Goal: Navigation & Orientation: Find specific page/section

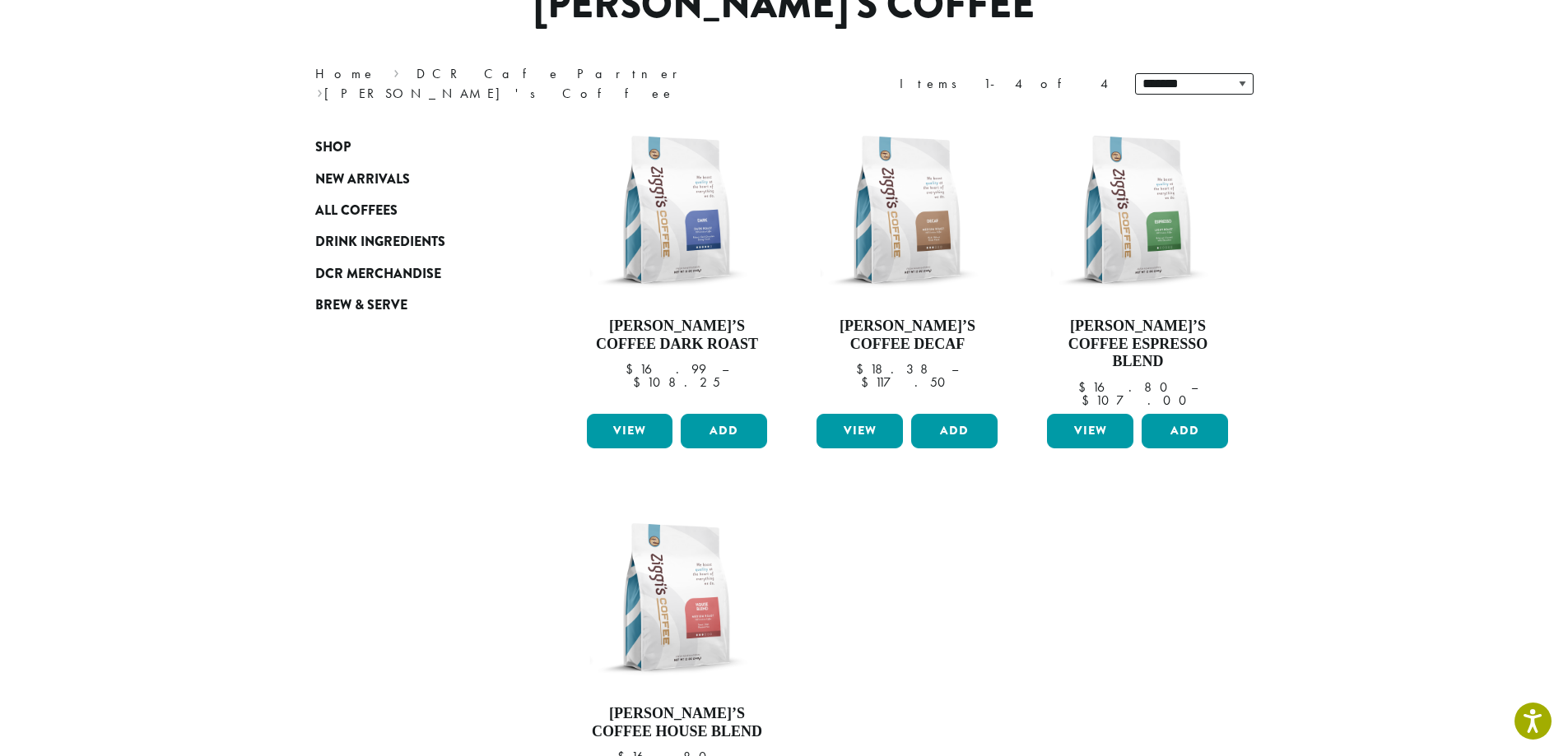
scroll to position [165, 0]
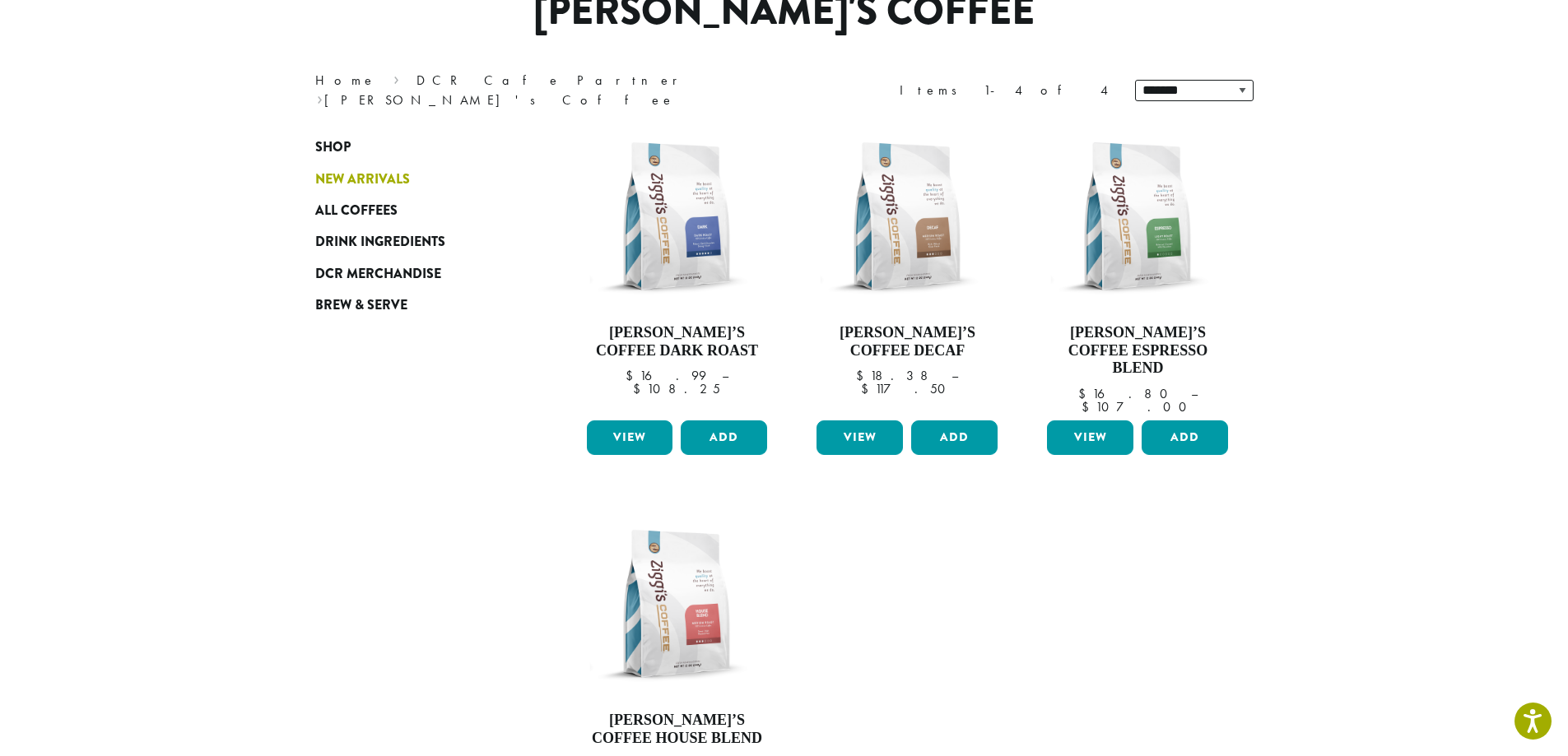
click at [353, 184] on span "New Arrivals" at bounding box center [362, 180] width 94 height 21
click at [366, 170] on span "New Arrivals" at bounding box center [362, 180] width 94 height 21
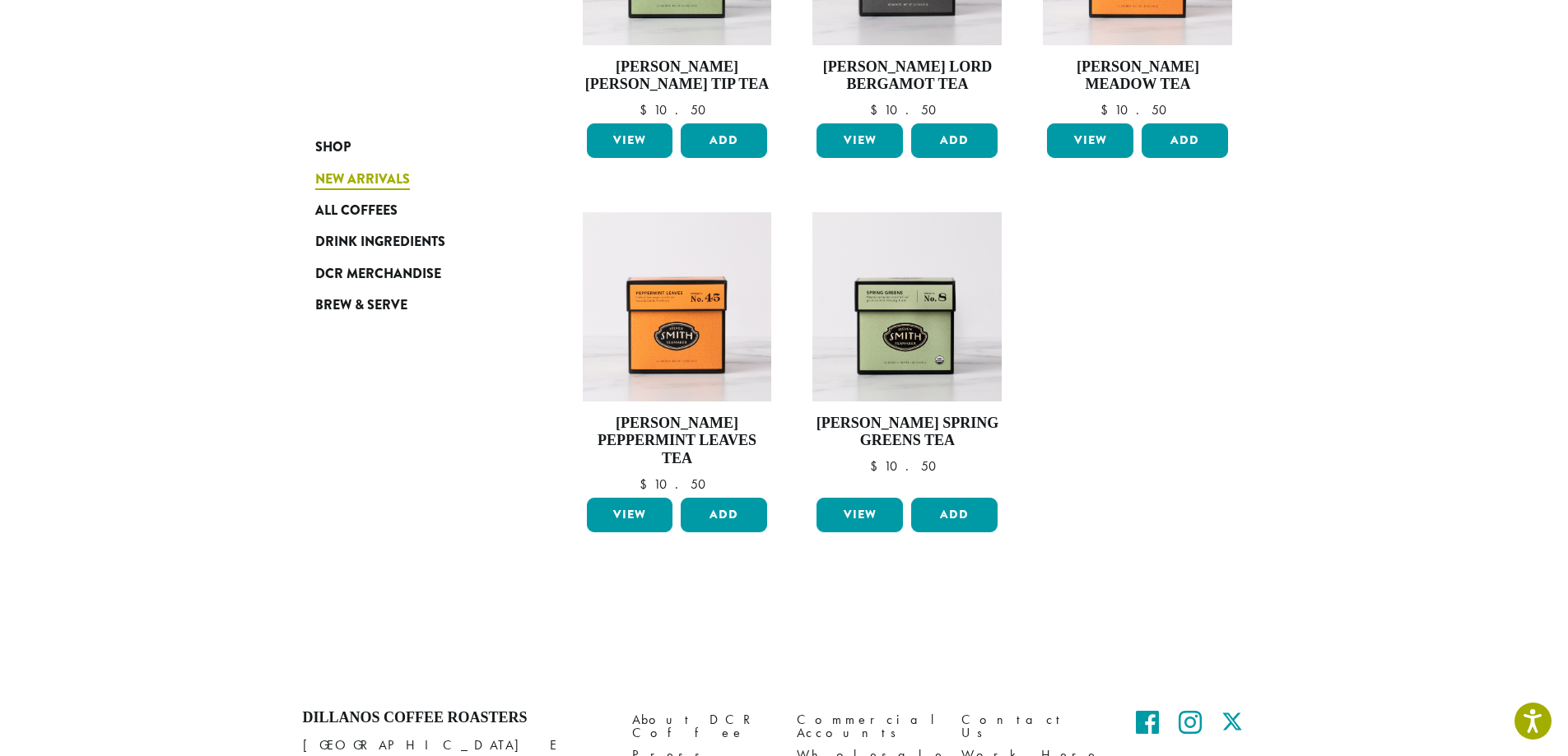
scroll to position [1151, 0]
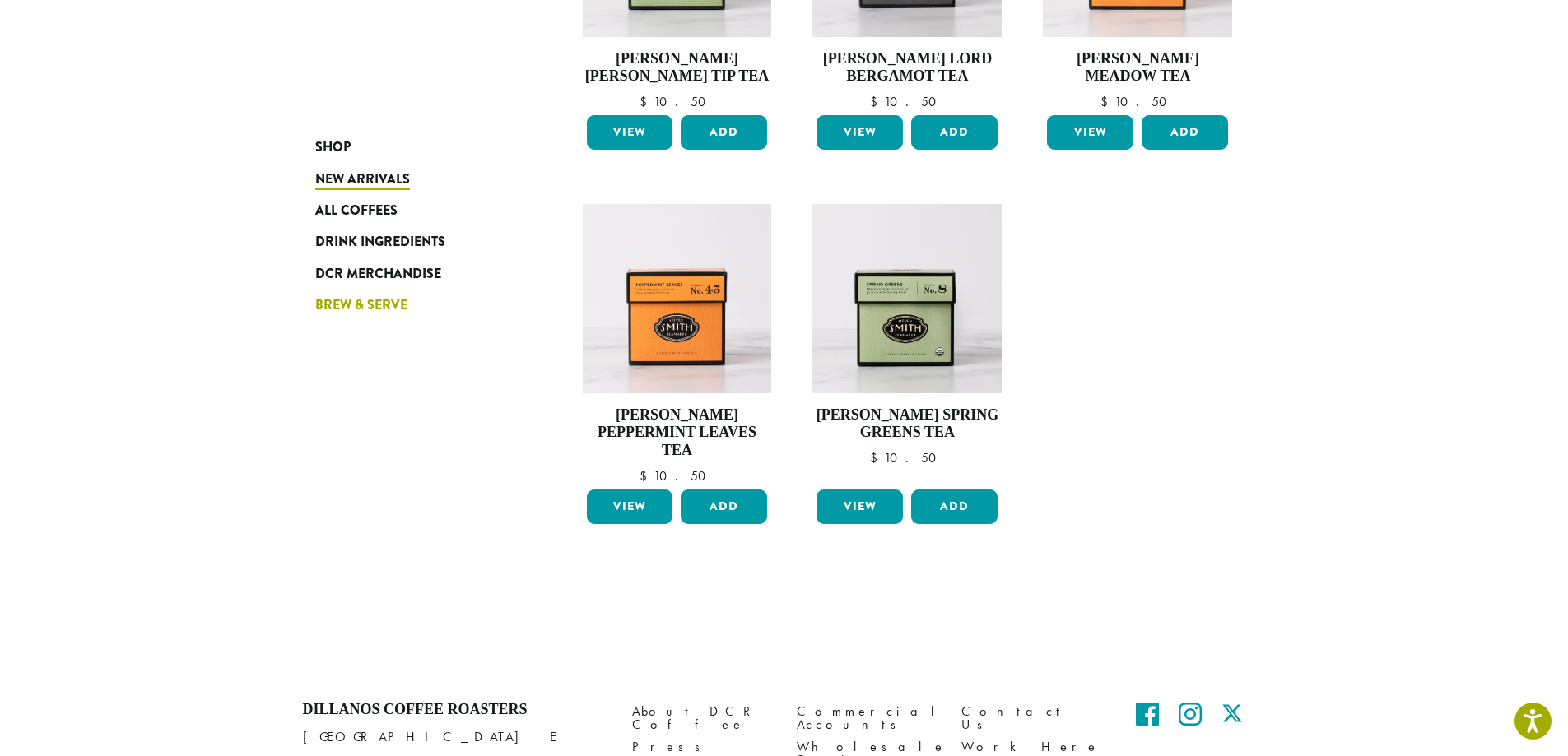
click at [369, 308] on span "Brew & Serve" at bounding box center [361, 305] width 92 height 21
